Goal: Information Seeking & Learning: Learn about a topic

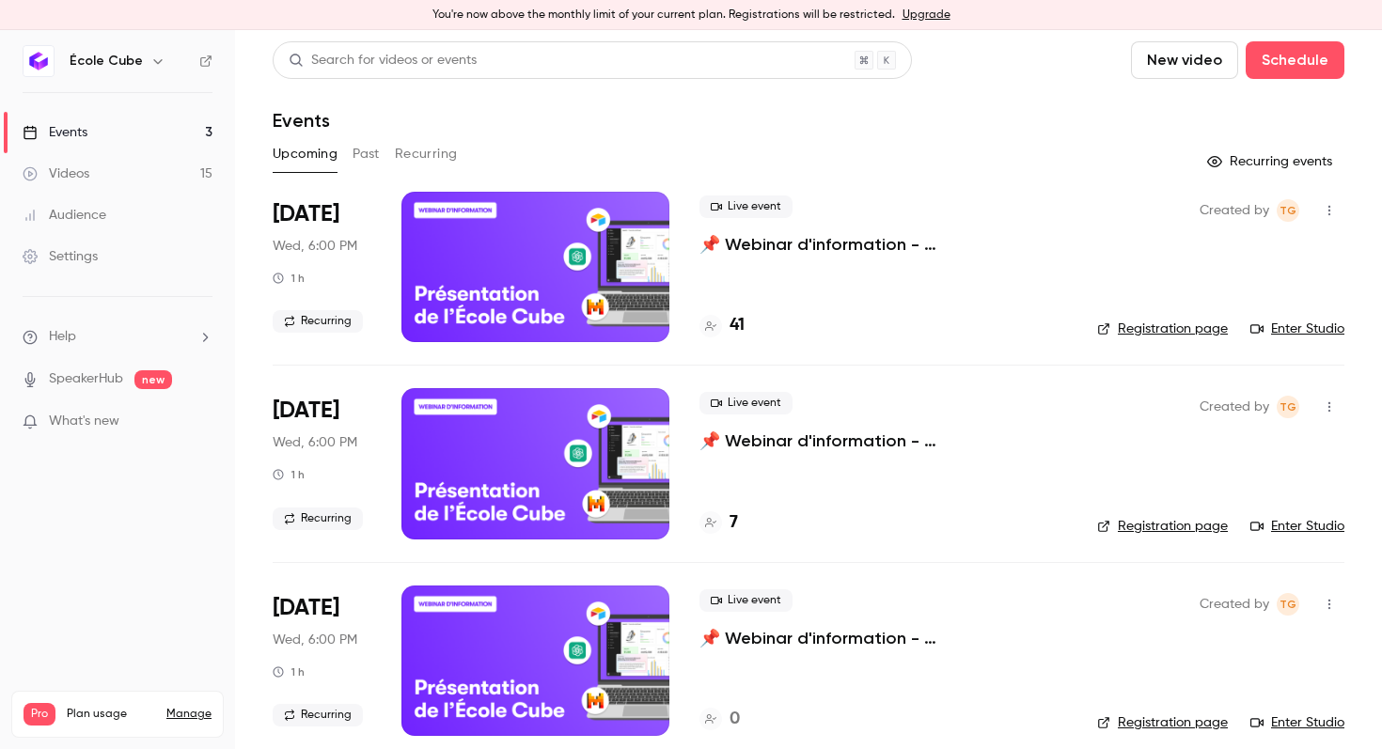
click at [370, 145] on button "Past" at bounding box center [365, 154] width 27 height 30
click at [781, 246] on p "📌 Webinar d'information - [GEOGRAPHIC_DATA]" at bounding box center [875, 244] width 353 height 23
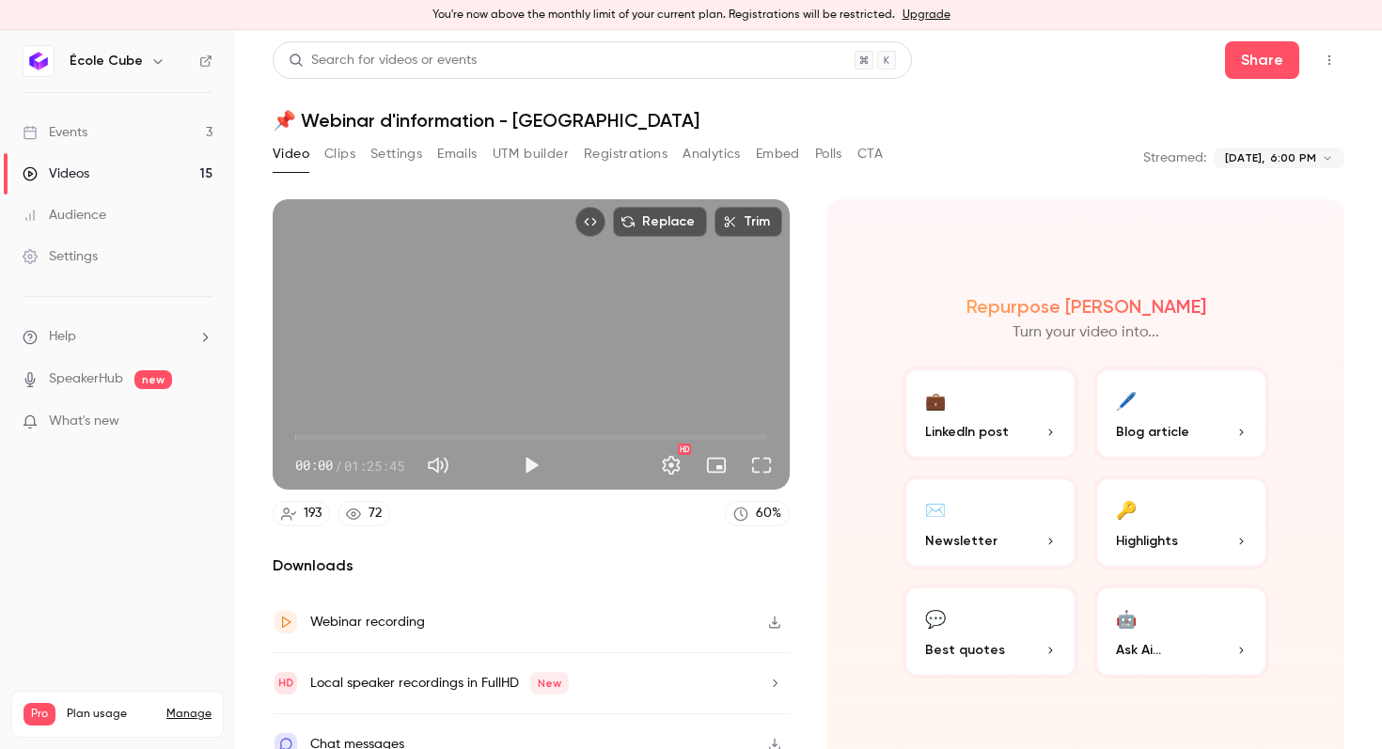
click at [699, 149] on button "Analytics" at bounding box center [711, 154] width 58 height 30
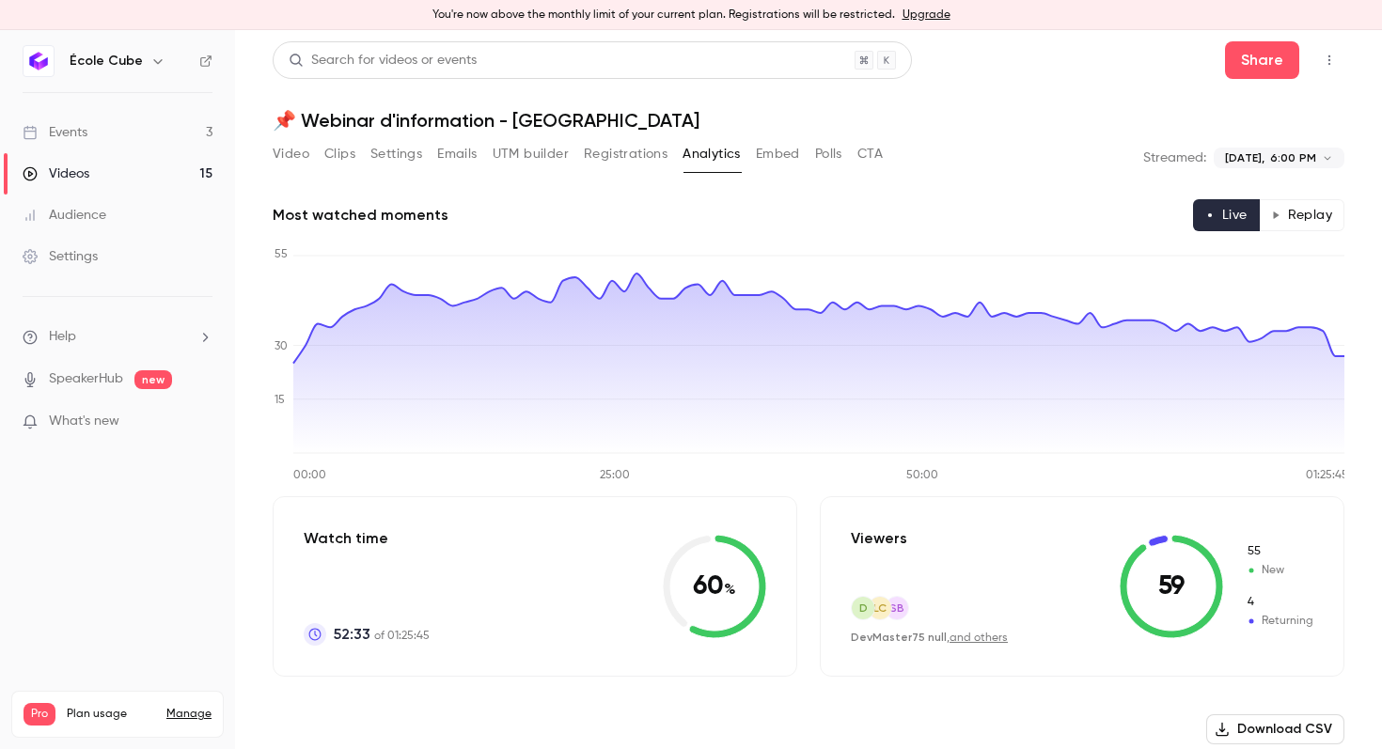
click at [1301, 209] on button "Replay" at bounding box center [1302, 215] width 86 height 32
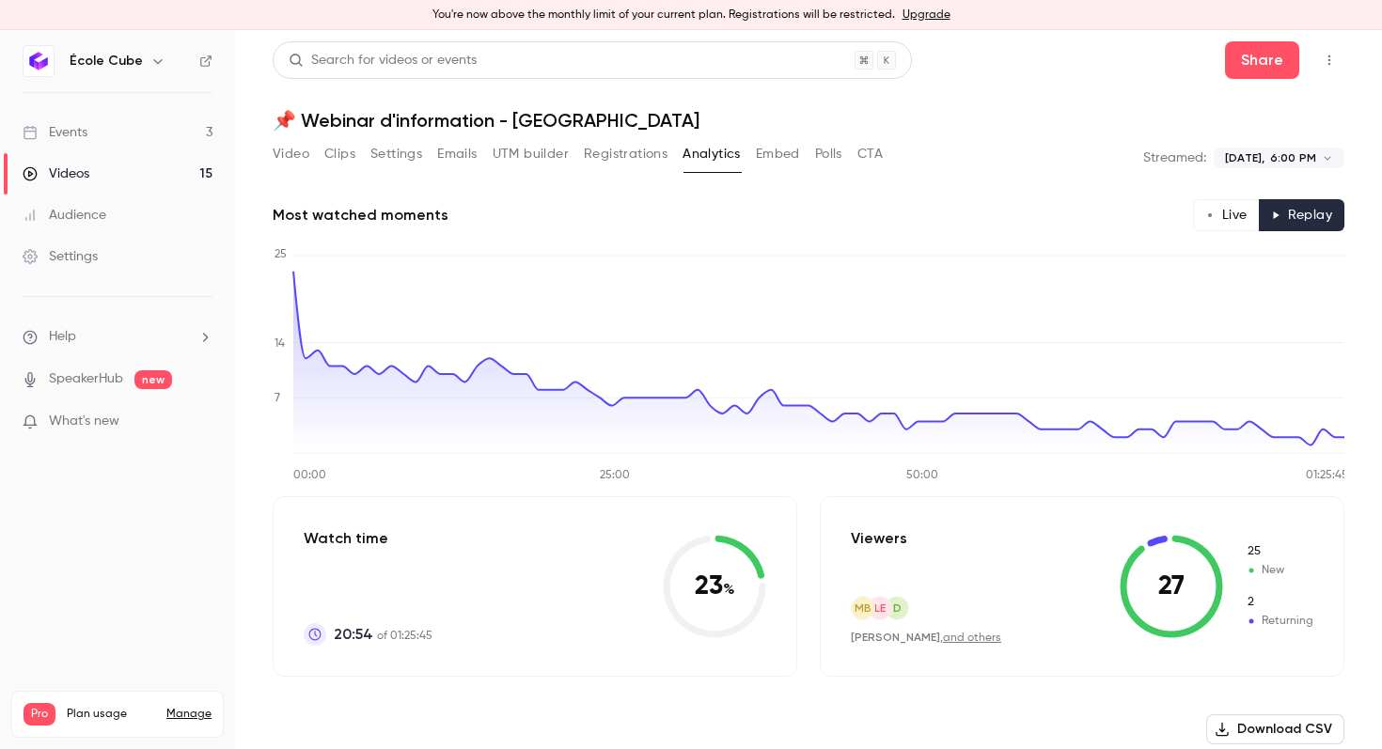
click at [1222, 227] on button "Live" at bounding box center [1226, 215] width 67 height 32
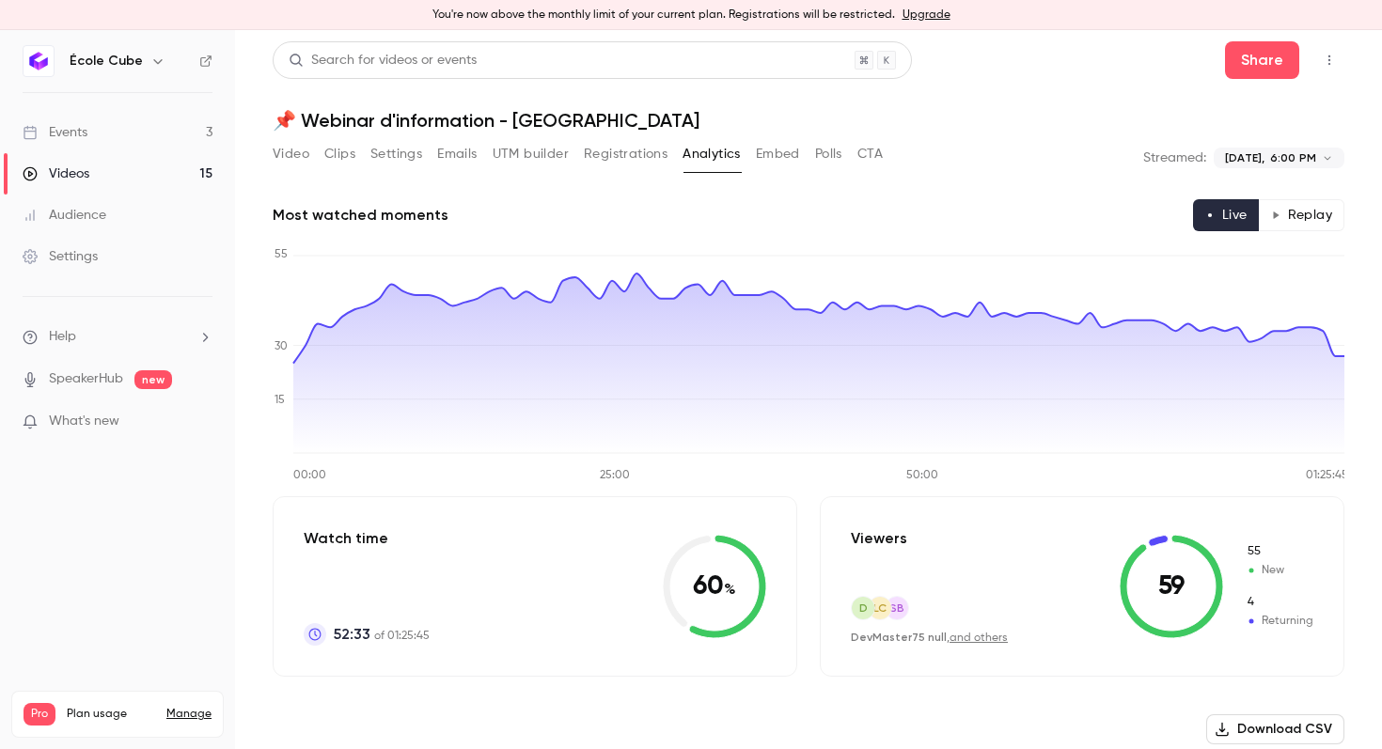
click at [786, 149] on button "Embed" at bounding box center [778, 154] width 44 height 30
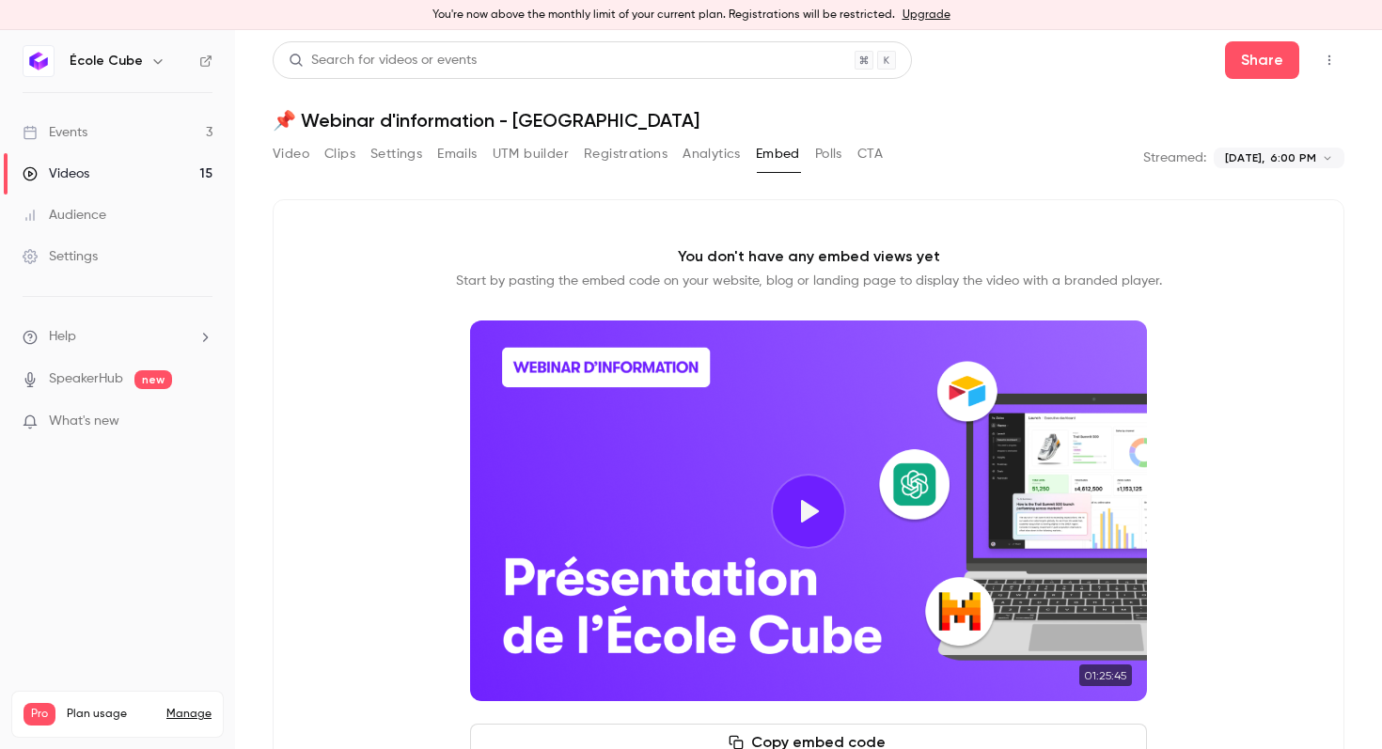
click at [729, 160] on button "Analytics" at bounding box center [711, 154] width 58 height 30
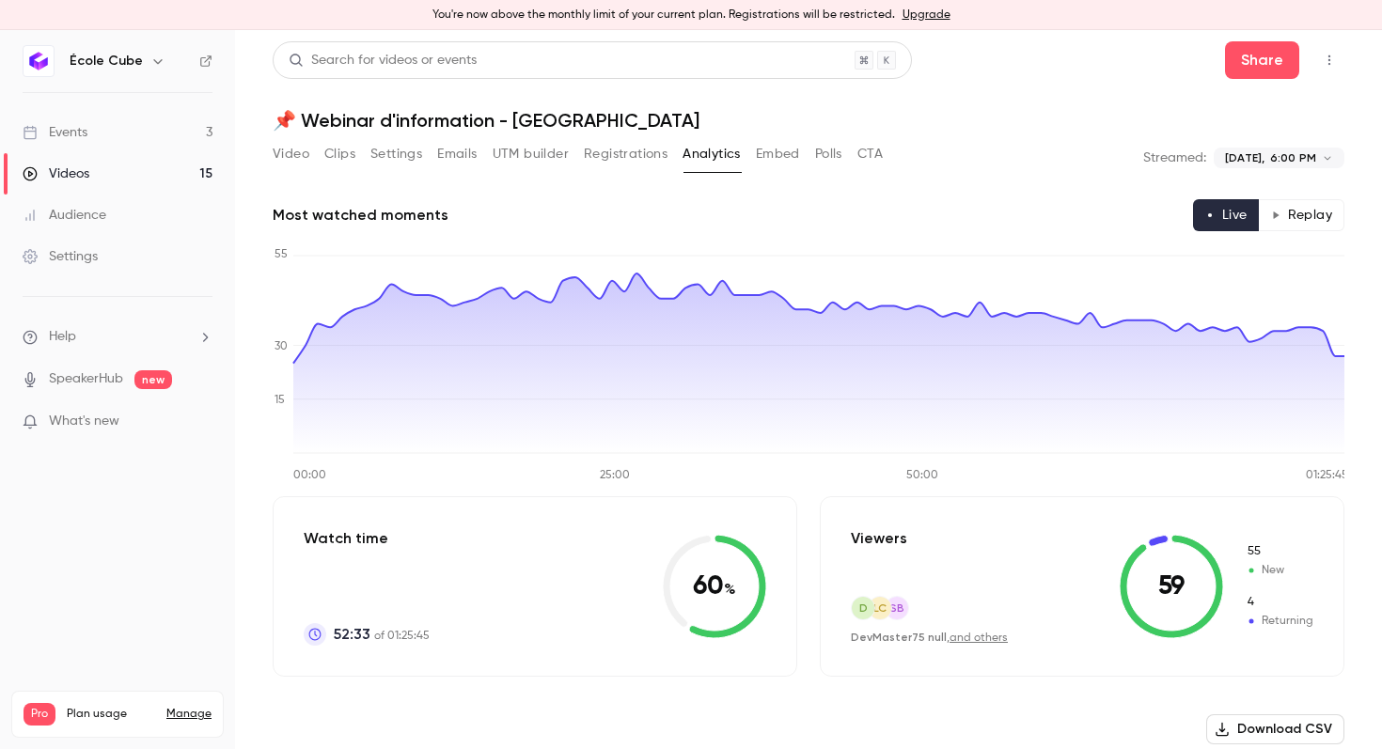
click at [826, 151] on button "Polls" at bounding box center [828, 154] width 27 height 30
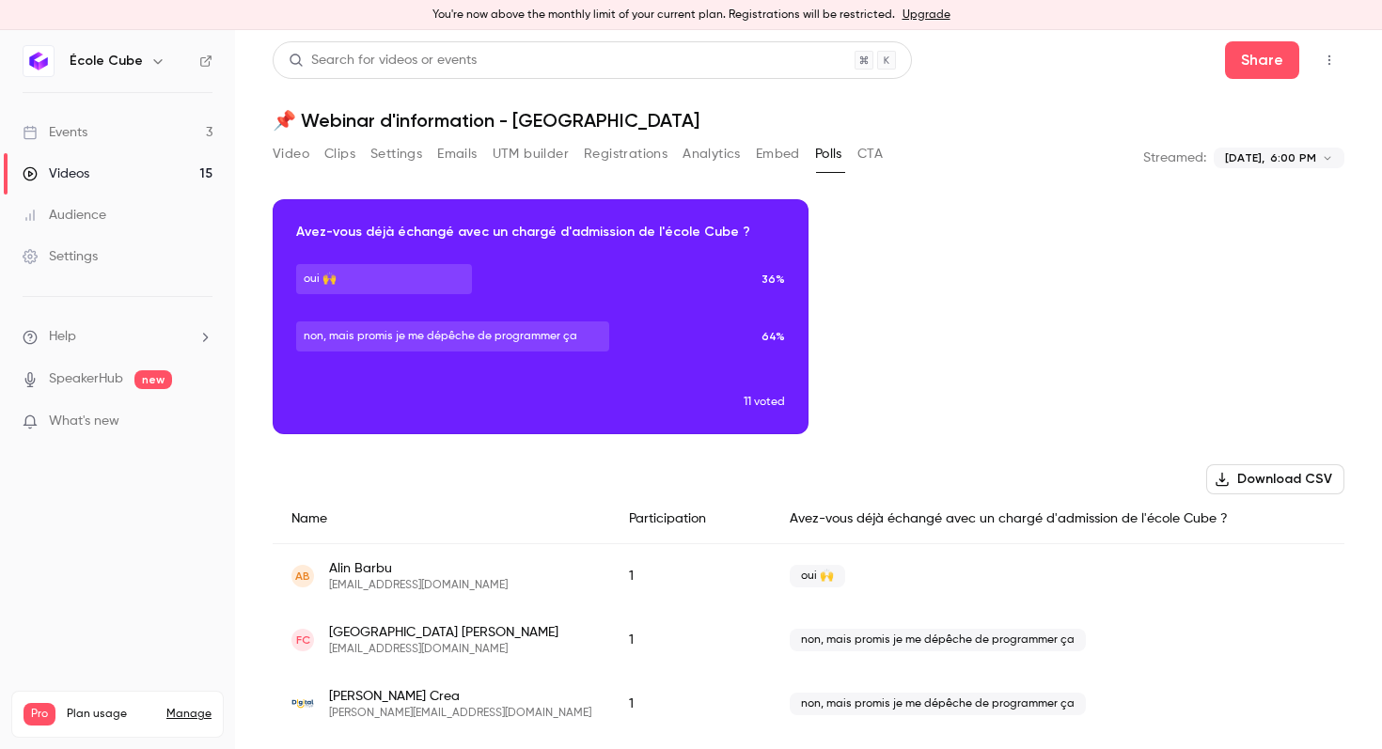
click at [876, 169] on div "Video Clips Settings Emails UTM builder Registrations Analytics Embed Polls CTA" at bounding box center [578, 158] width 610 height 38
click at [873, 153] on button "CTA" at bounding box center [869, 154] width 25 height 30
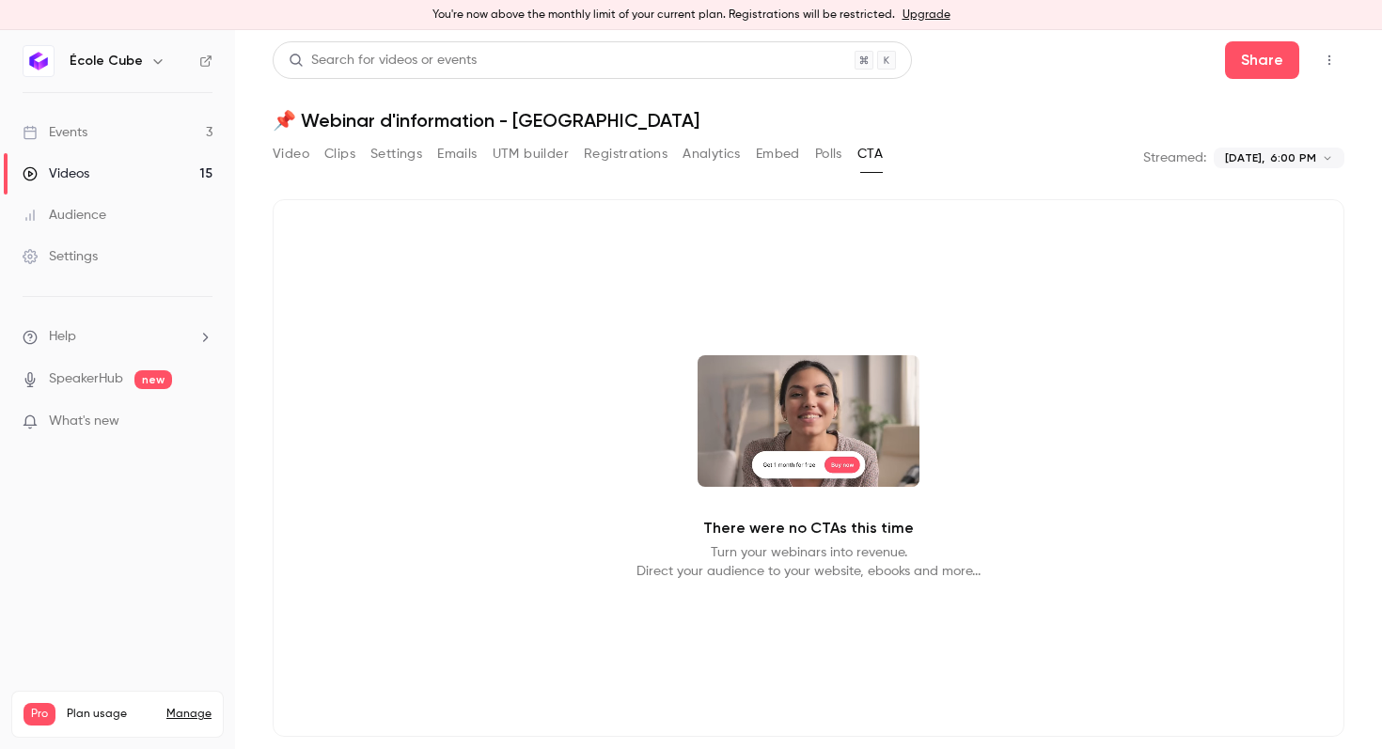
click at [667, 152] on button "Registrations" at bounding box center [626, 154] width 84 height 30
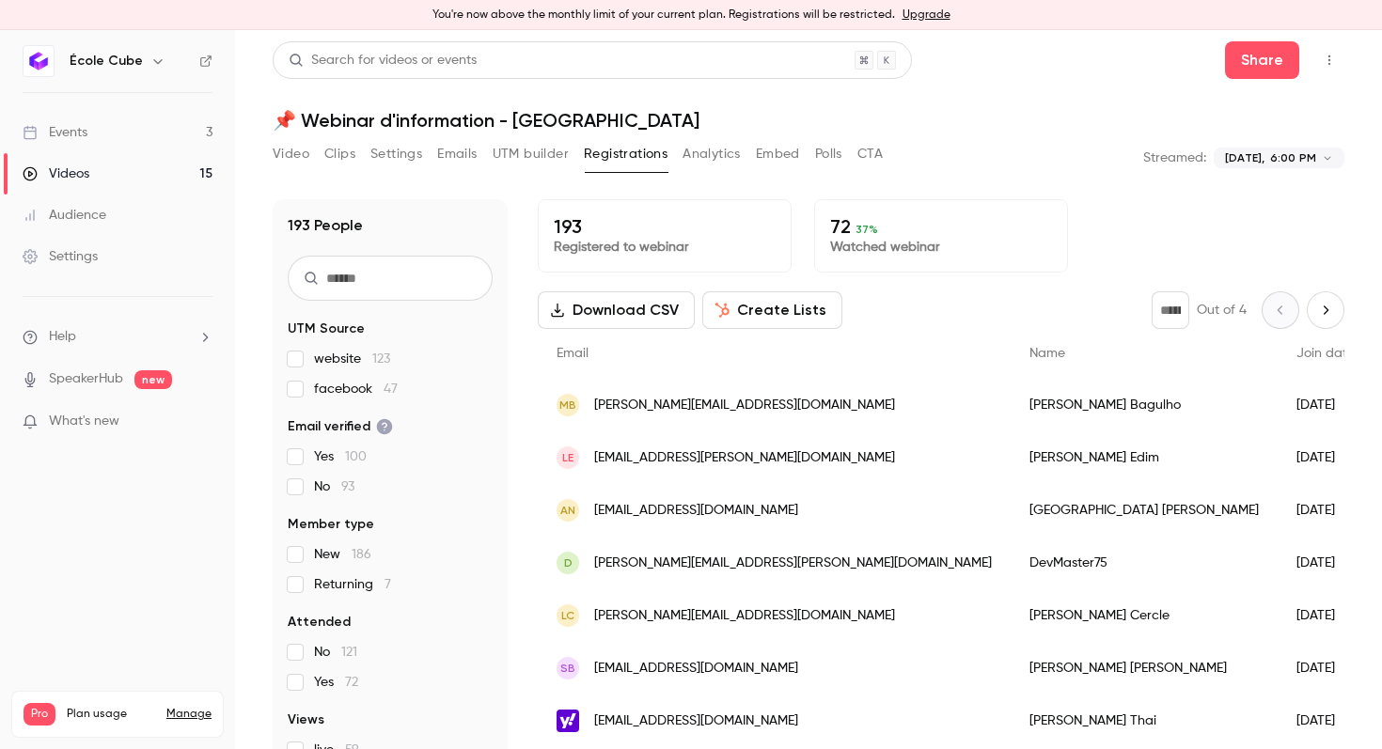
click at [154, 133] on link "Events 3" at bounding box center [117, 132] width 235 height 41
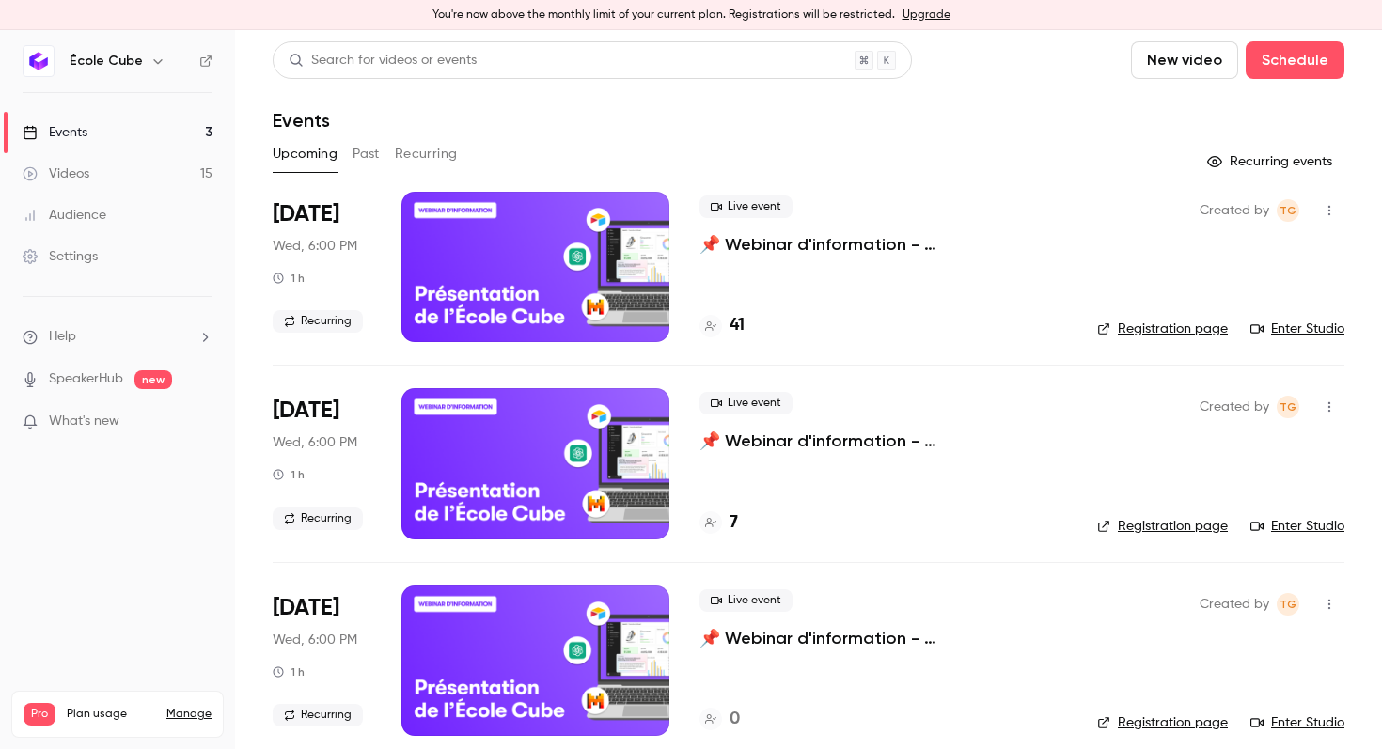
click at [211, 52] on div "École Cube" at bounding box center [118, 61] width 190 height 32
click at [200, 60] on icon at bounding box center [205, 60] width 11 height 11
click at [211, 60] on icon at bounding box center [205, 61] width 13 height 13
